Goal: Information Seeking & Learning: Learn about a topic

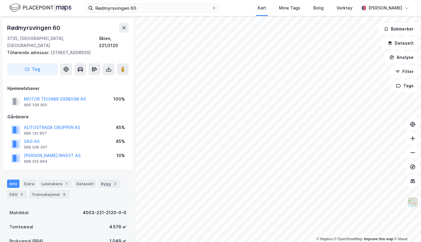
click at [216, 9] on icon at bounding box center [214, 8] width 4 height 4
click at [212, 9] on input "Rødmyrsvingen 60" at bounding box center [152, 8] width 119 height 9
